Goal: Navigation & Orientation: Find specific page/section

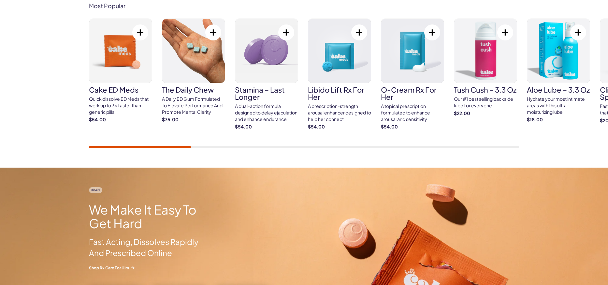
scroll to position [404, 0]
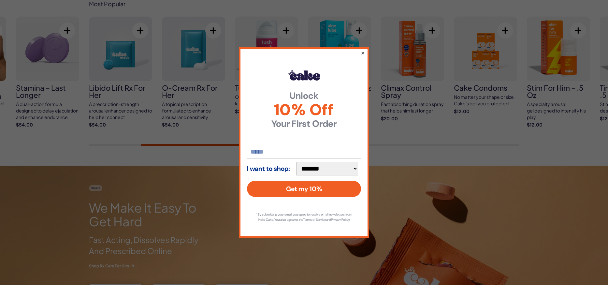
click at [364, 51] on button "×" at bounding box center [363, 53] width 4 height 8
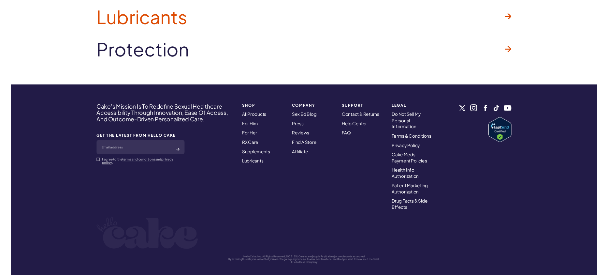
scroll to position [2045, 0]
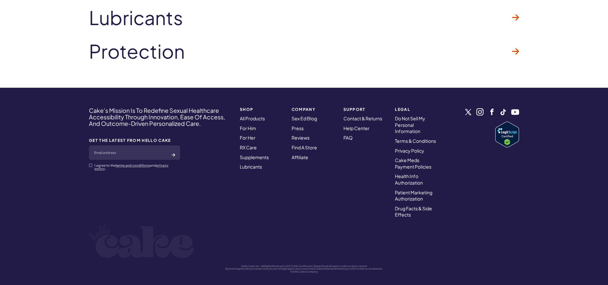
click at [324, 194] on nav "COMPANY Sex Ed Blog Press Reviews Find A Store Affiliate" at bounding box center [314, 162] width 52 height 119
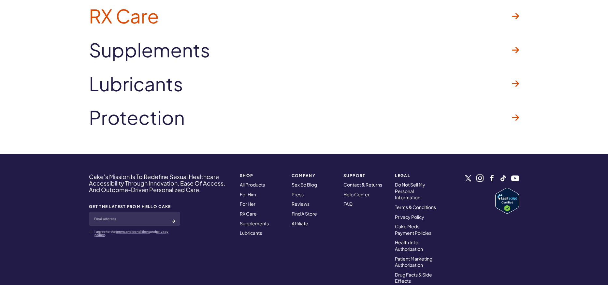
scroll to position [1982, 0]
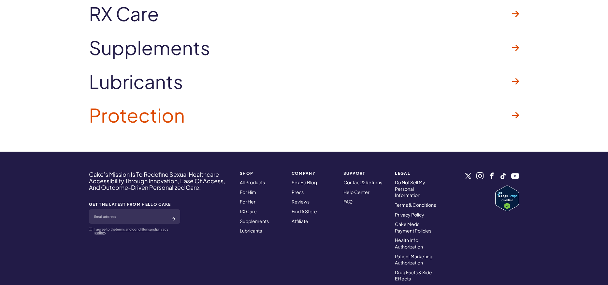
click at [165, 109] on span "Protection" at bounding box center [137, 115] width 96 height 21
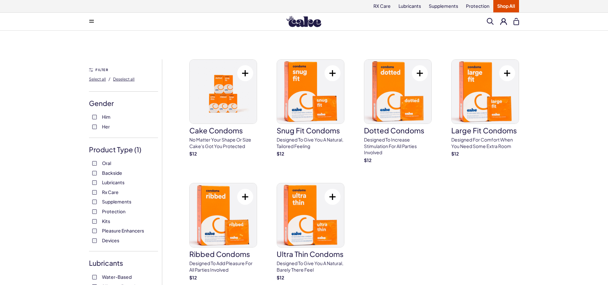
click at [294, 18] on img at bounding box center [303, 21] width 35 height 11
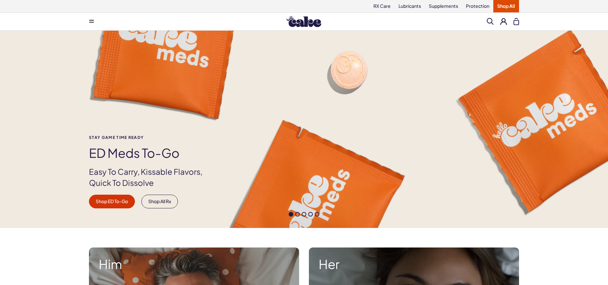
click at [90, 20] on icon at bounding box center [91, 20] width 5 height 1
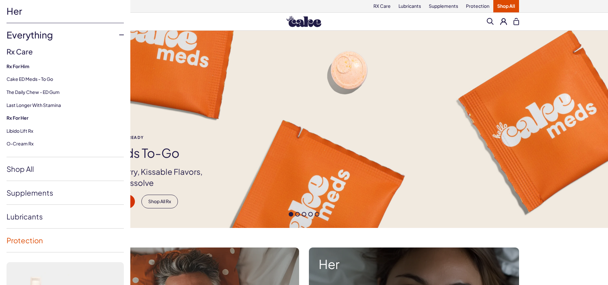
scroll to position [26, 0]
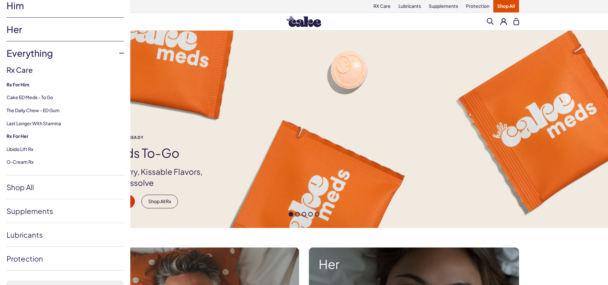
click at [44, 10] on link "Him" at bounding box center [65, 5] width 117 height 23
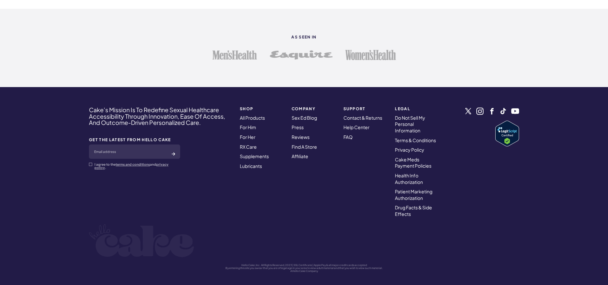
scroll to position [1849, 0]
